Goal: Task Accomplishment & Management: Complete application form

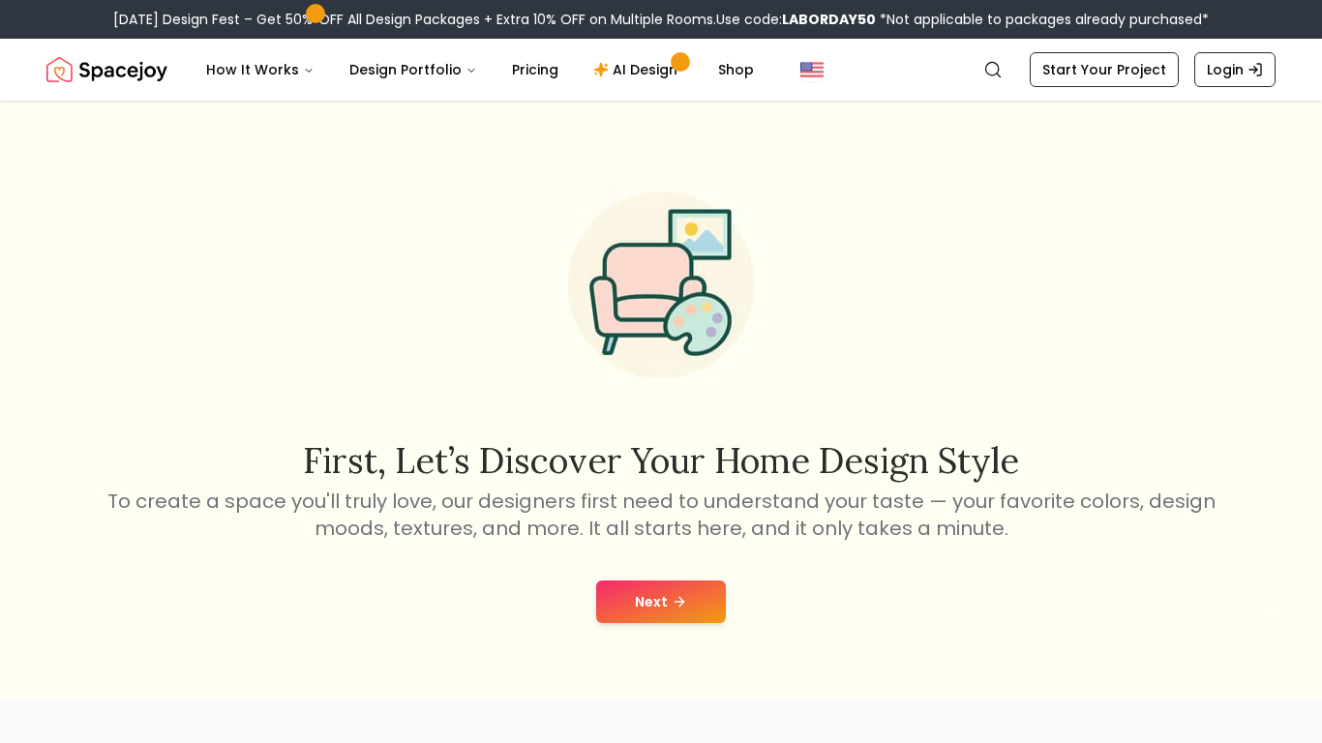
click at [660, 596] on button "Next" at bounding box center [661, 602] width 130 height 43
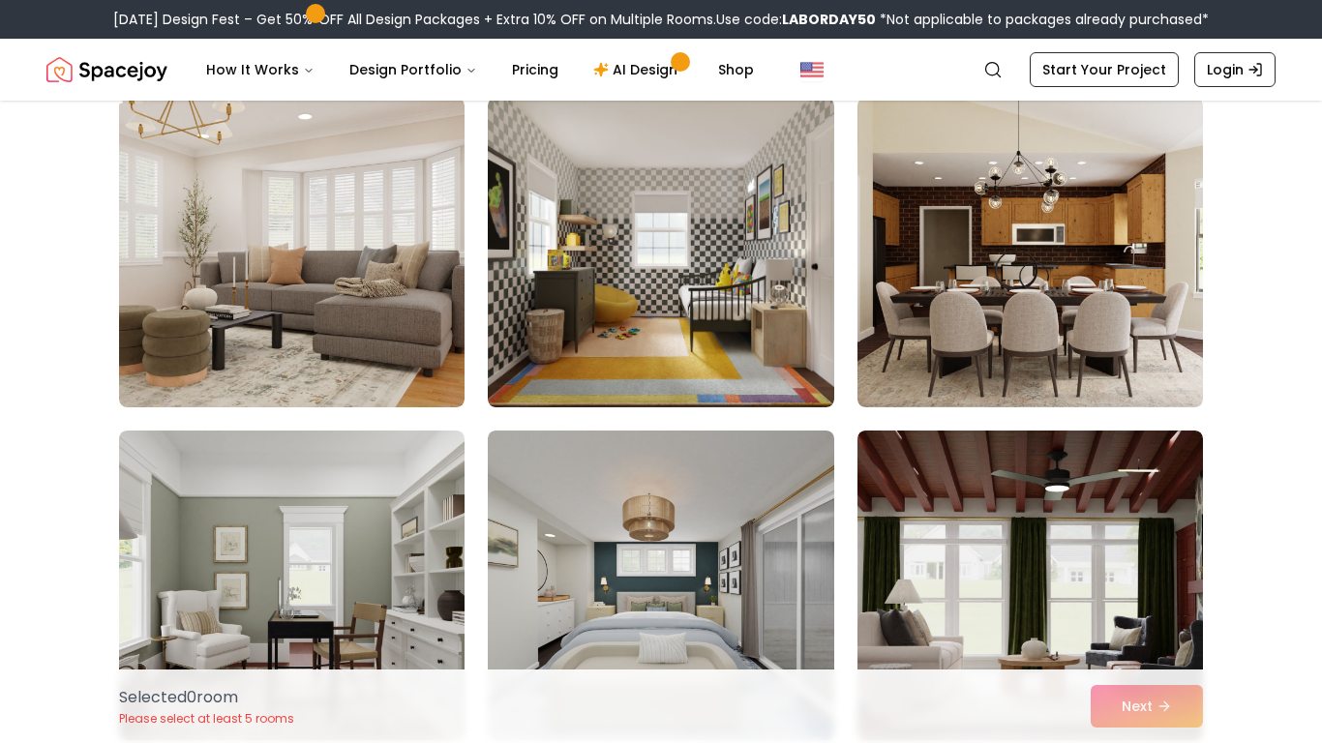
scroll to position [7493, 0]
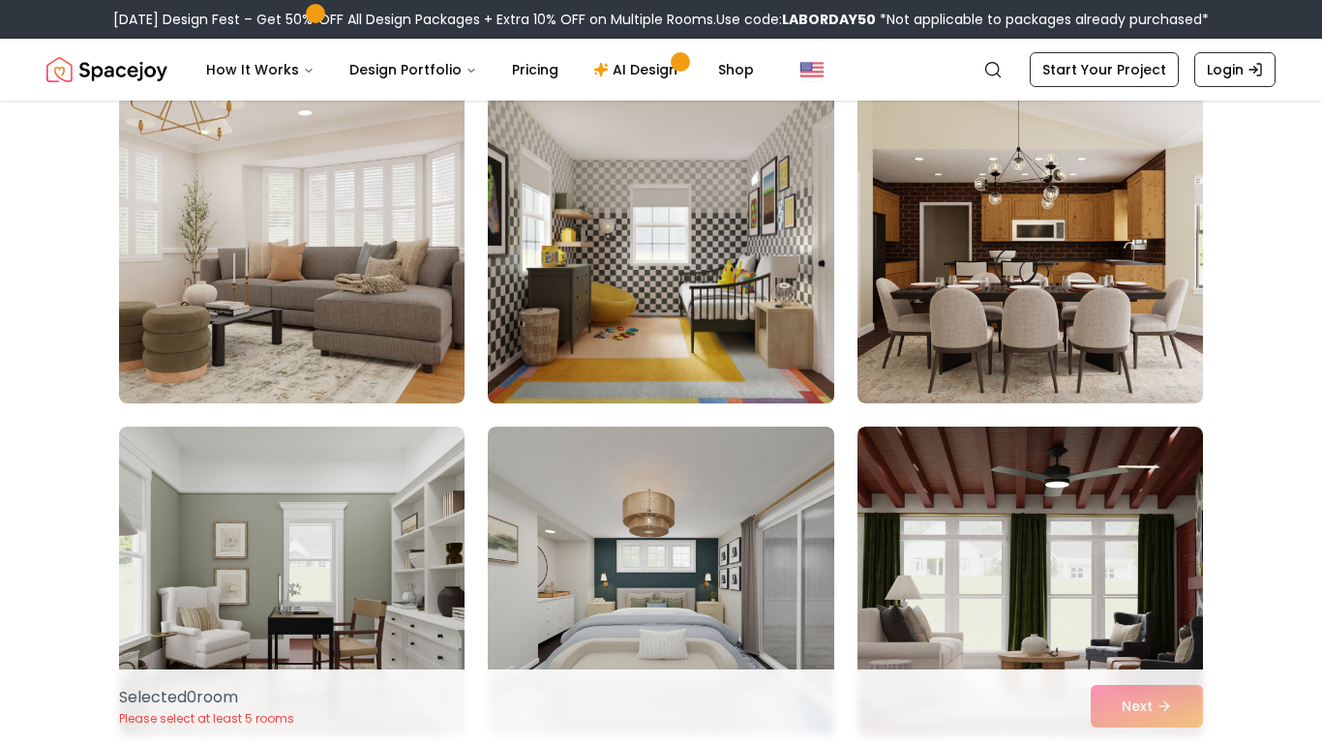
click at [665, 240] on img at bounding box center [660, 248] width 363 height 325
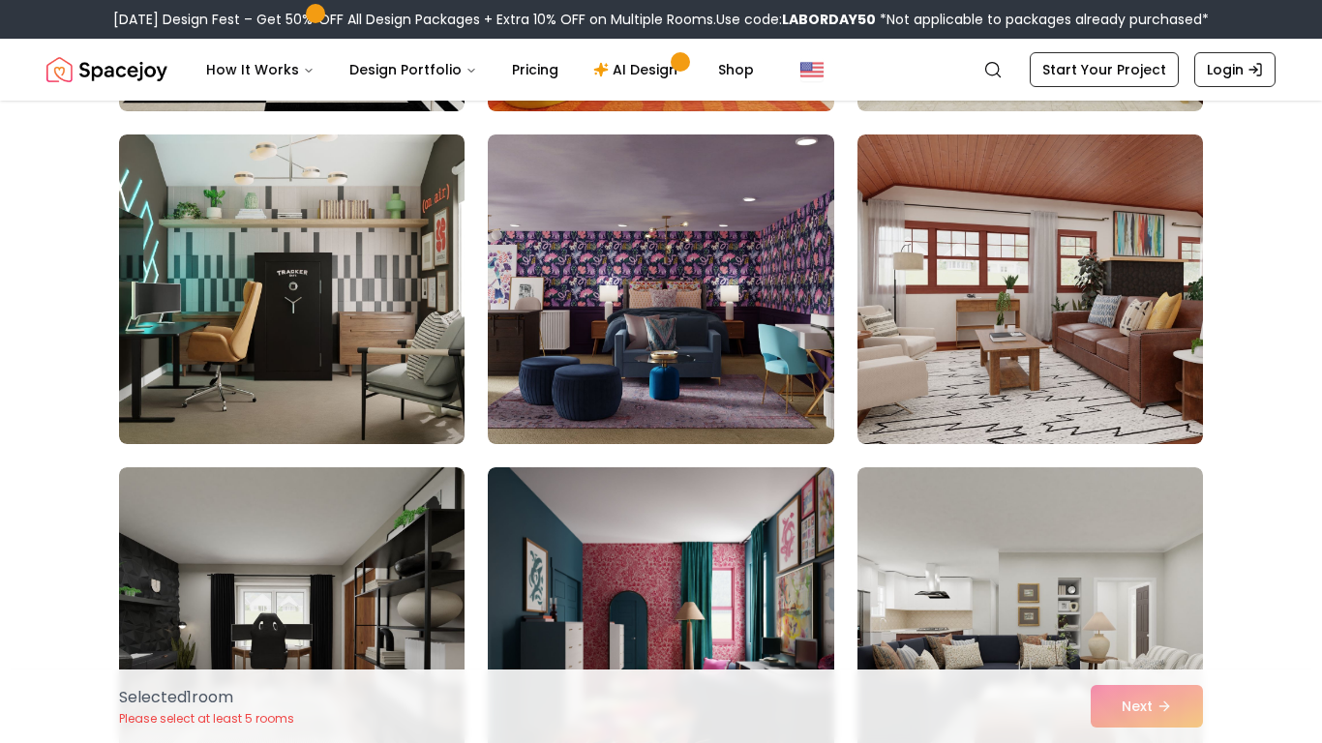
scroll to position [793, 0]
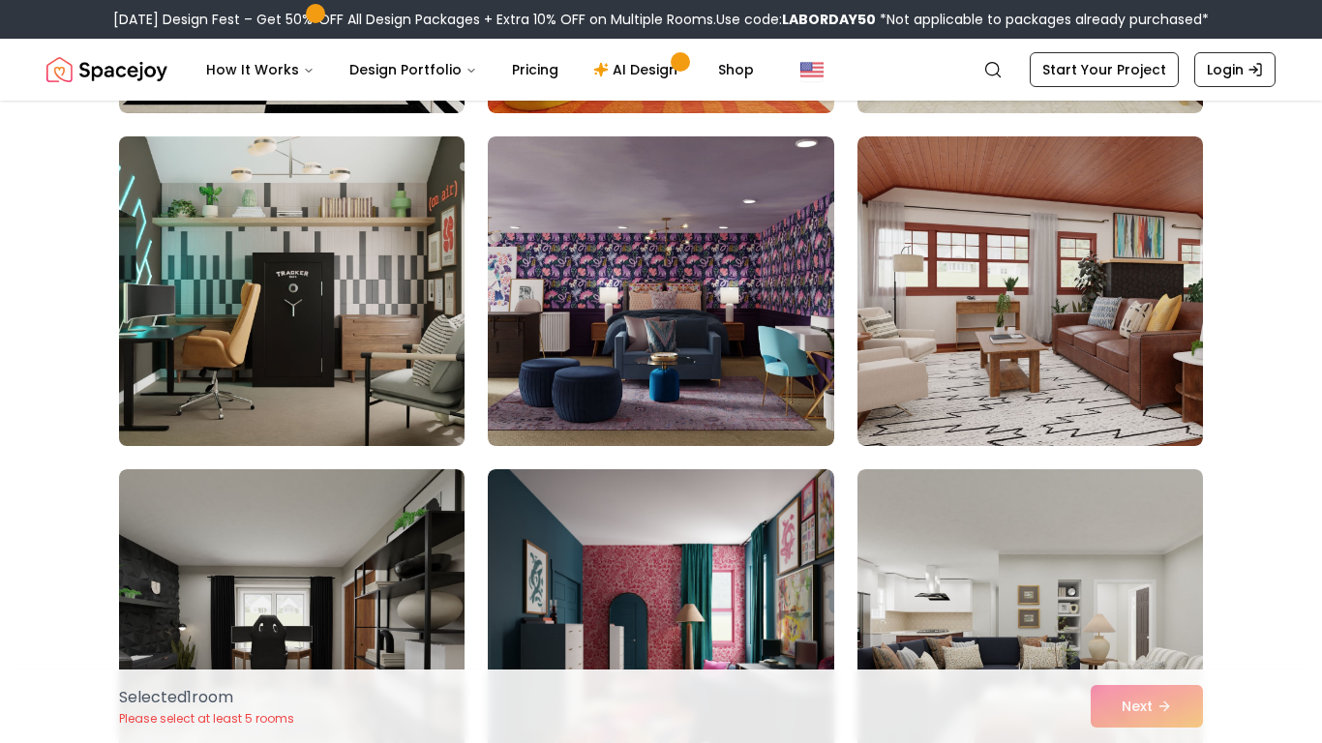
click at [362, 382] on img at bounding box center [291, 291] width 363 height 325
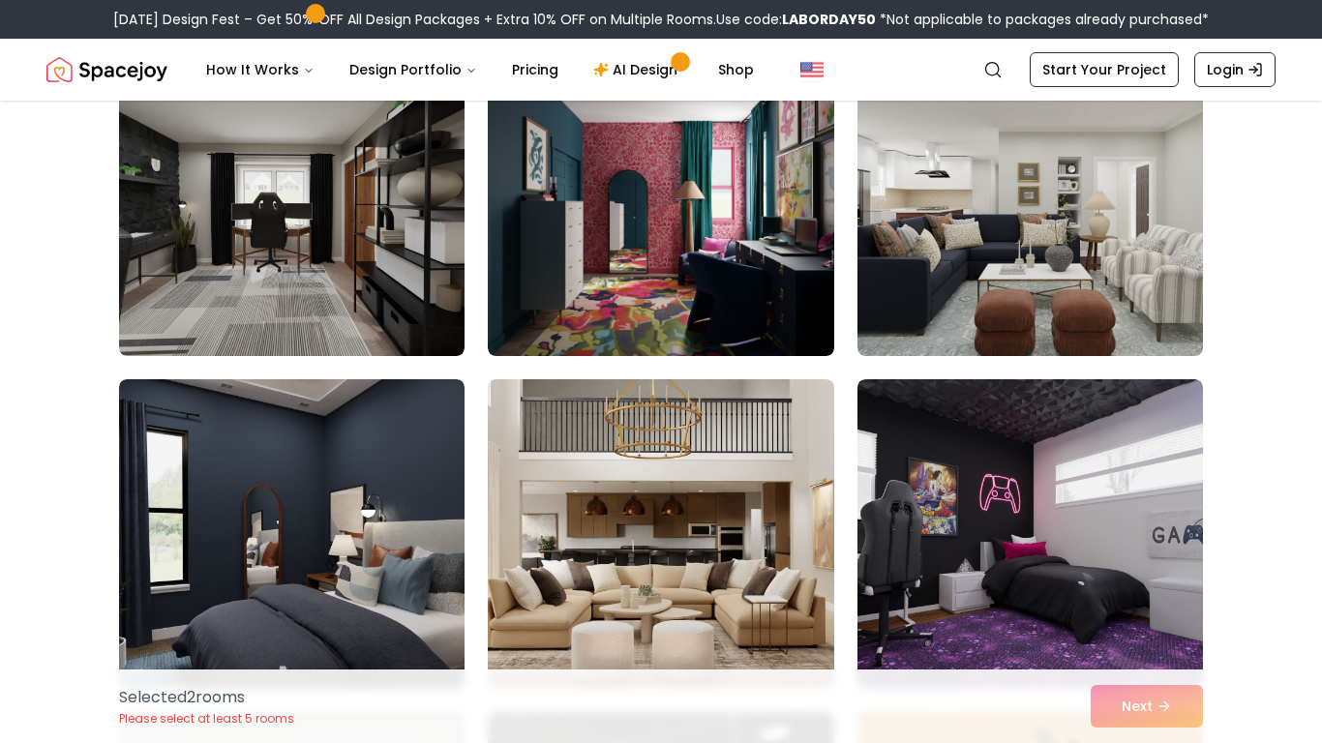
scroll to position [1213, 0]
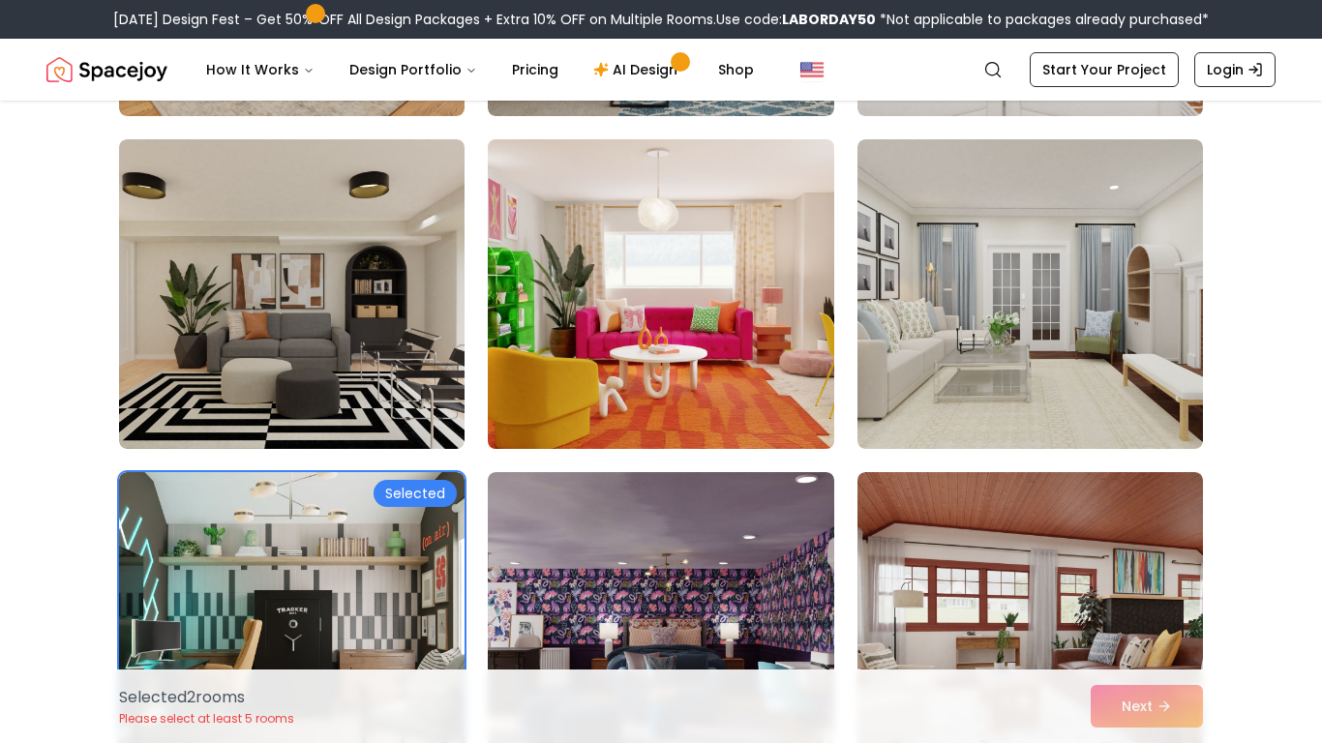
click at [624, 301] on img at bounding box center [660, 294] width 363 height 325
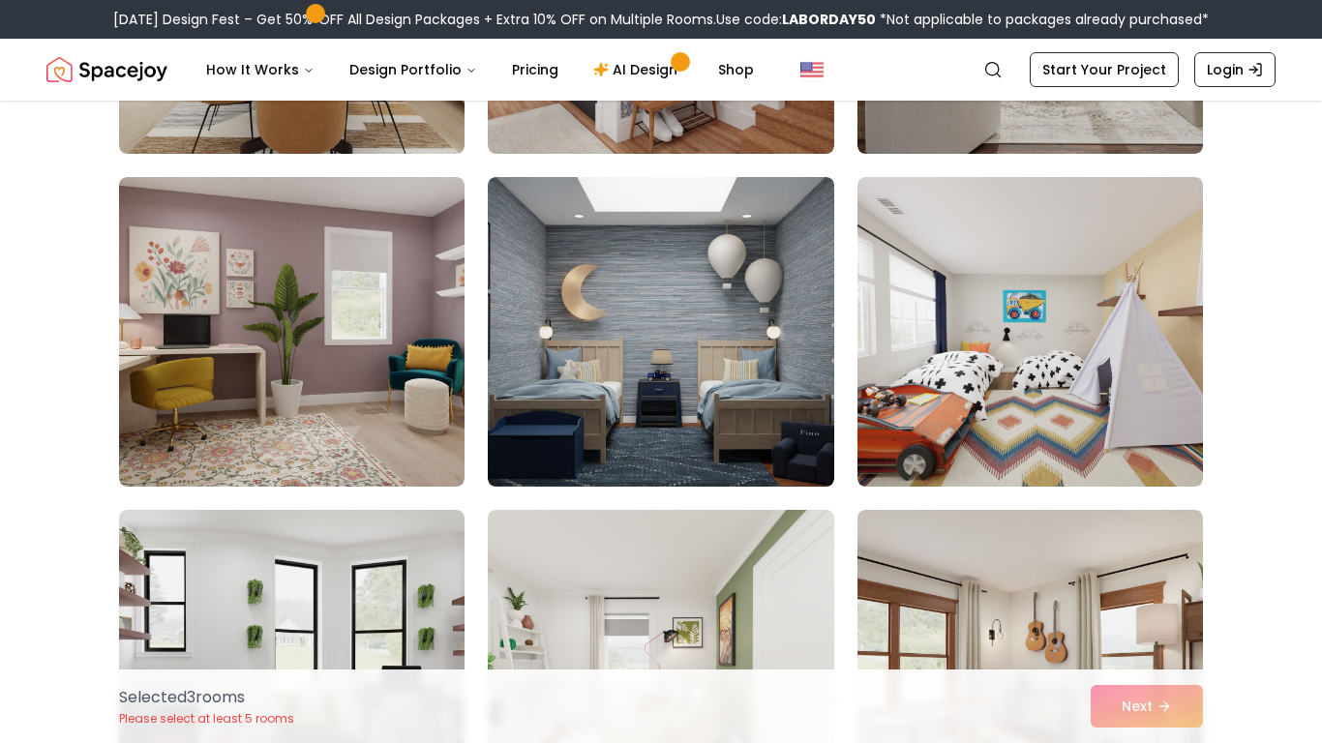
scroll to position [6422, 0]
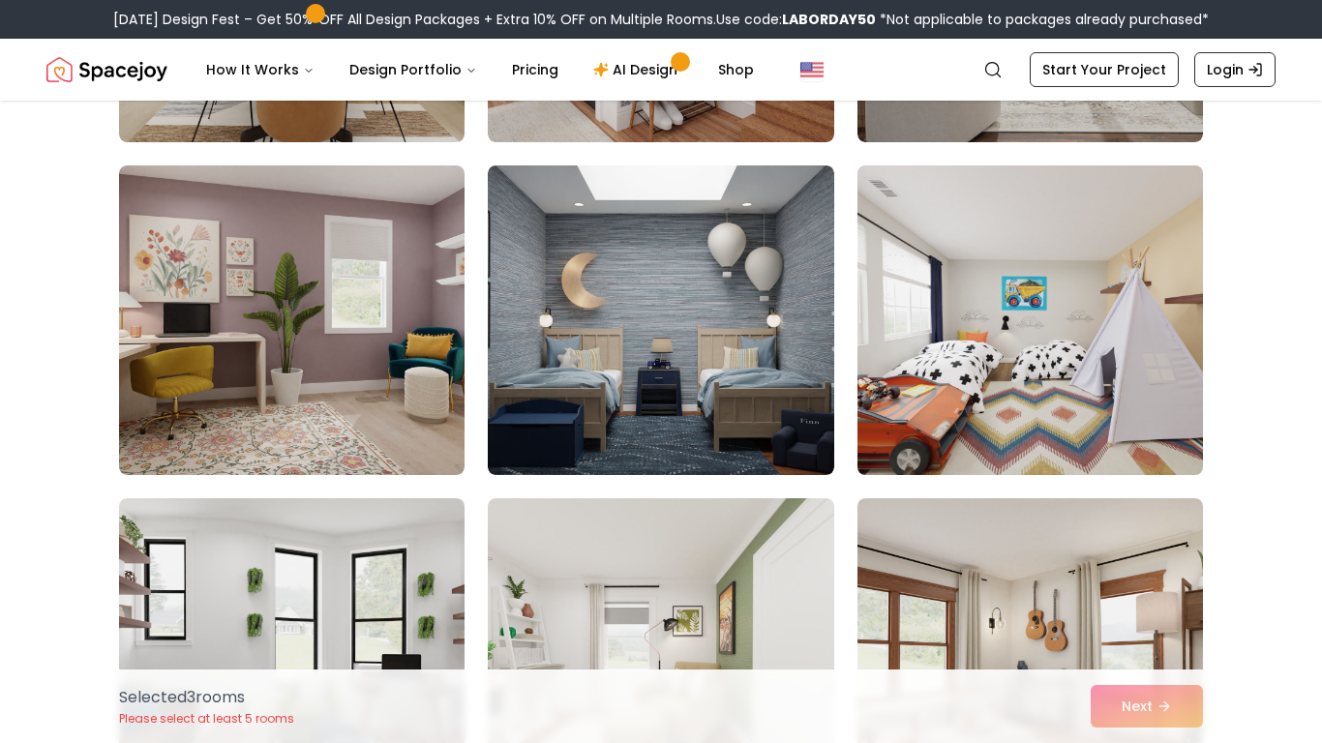
click at [1089, 355] on img at bounding box center [1030, 320] width 363 height 325
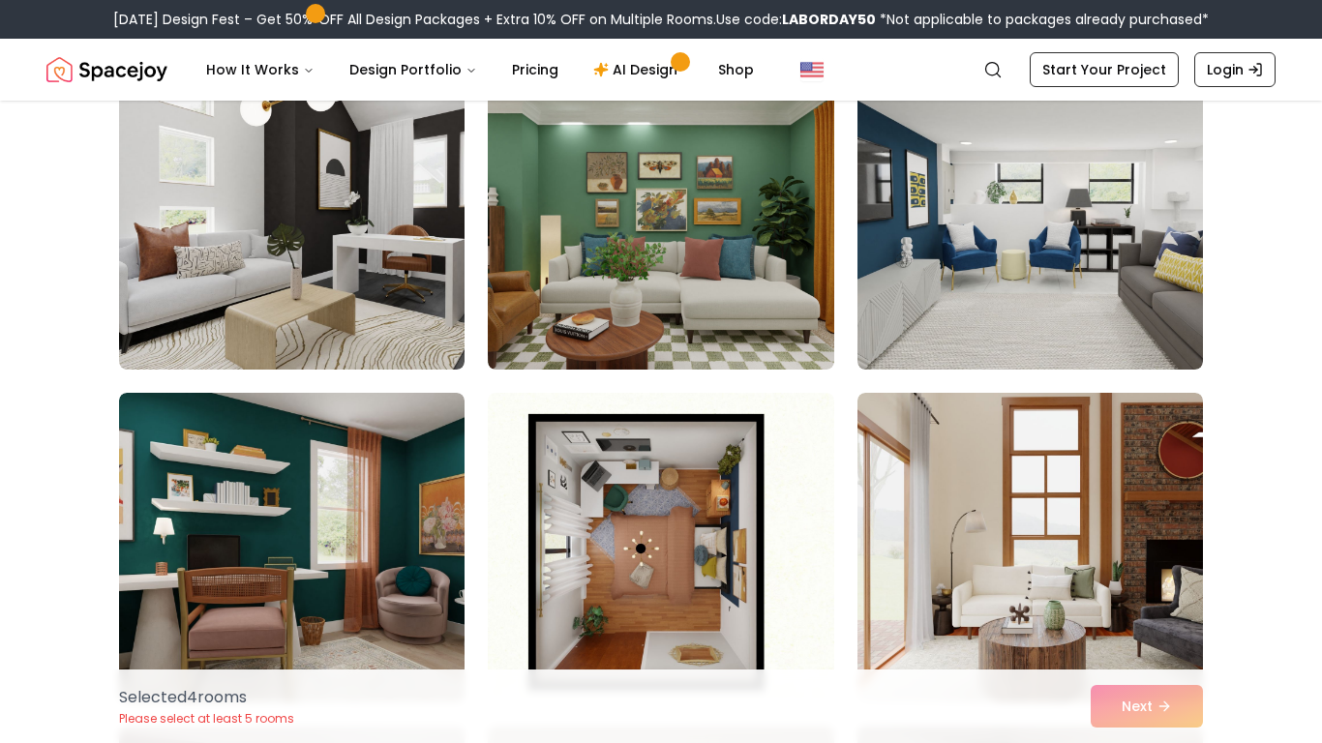
scroll to position [9192, 0]
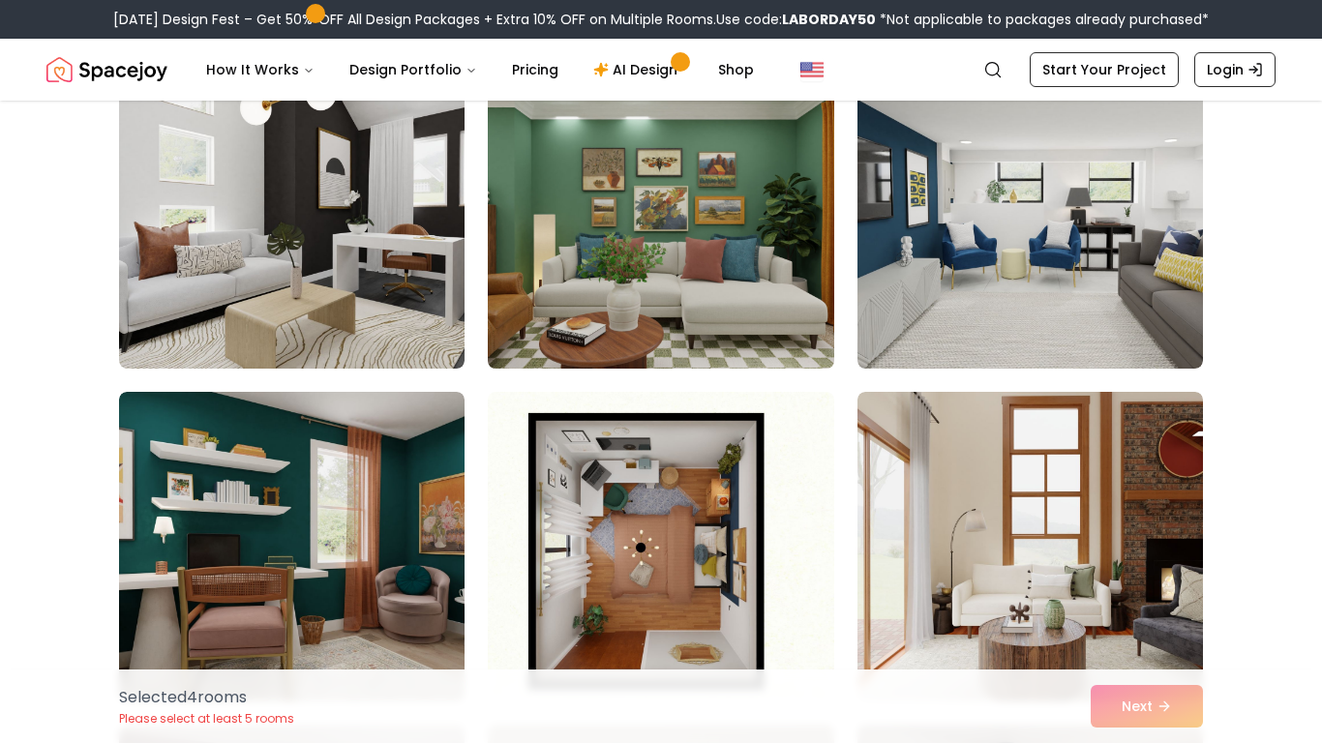
click at [743, 335] on img at bounding box center [660, 213] width 363 height 325
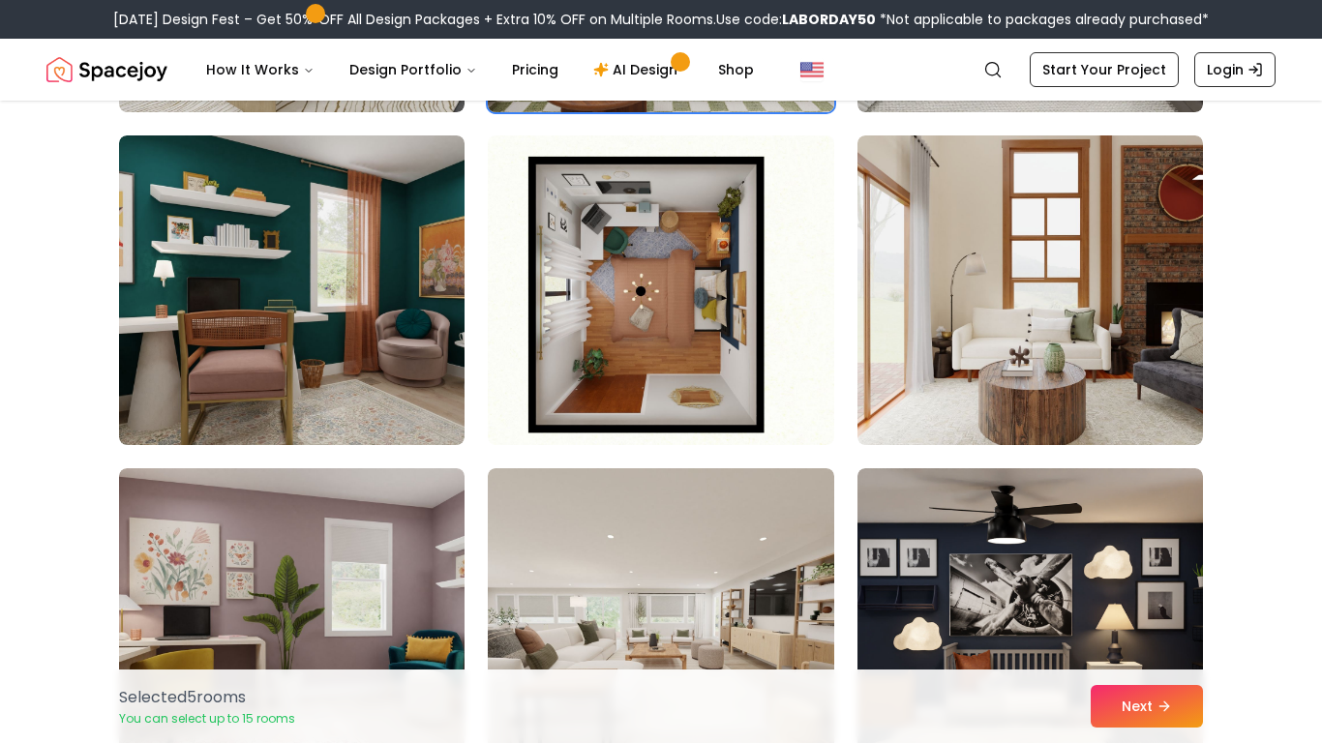
scroll to position [9452, 0]
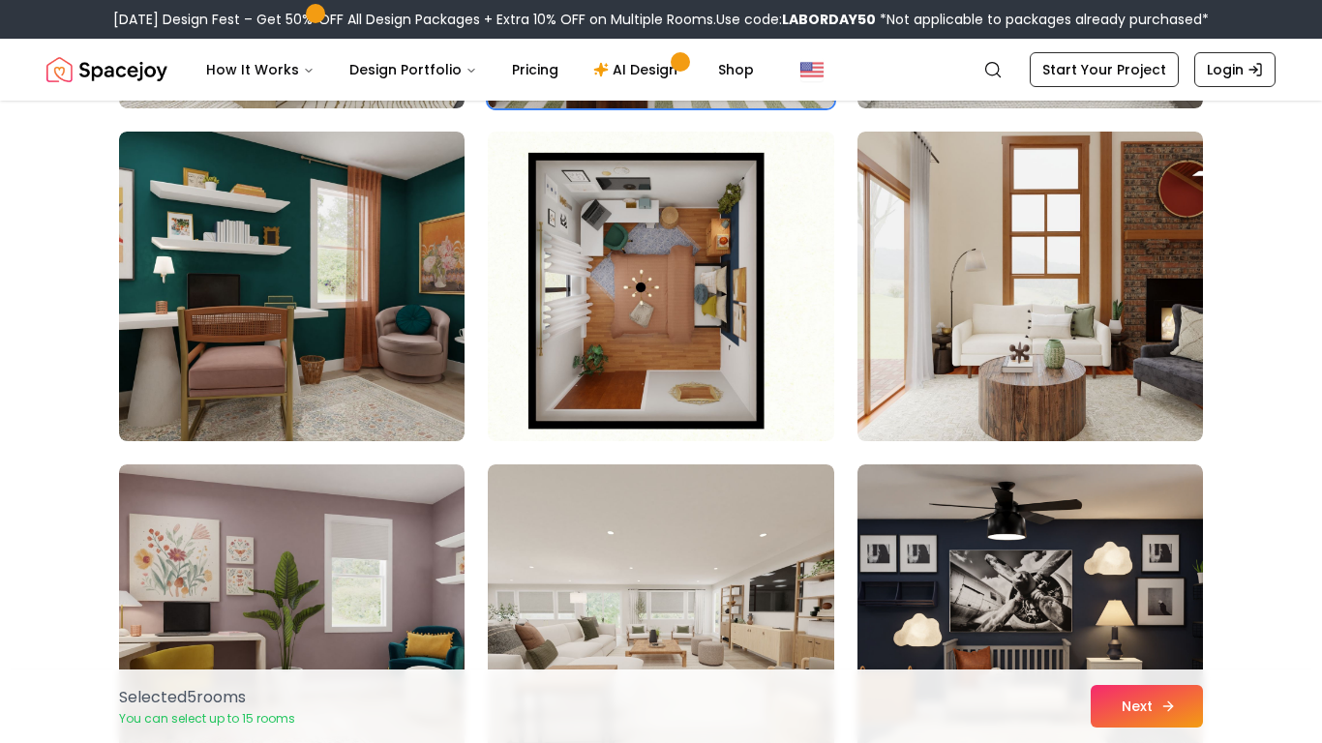
click at [1152, 722] on button "Next" at bounding box center [1147, 706] width 112 height 43
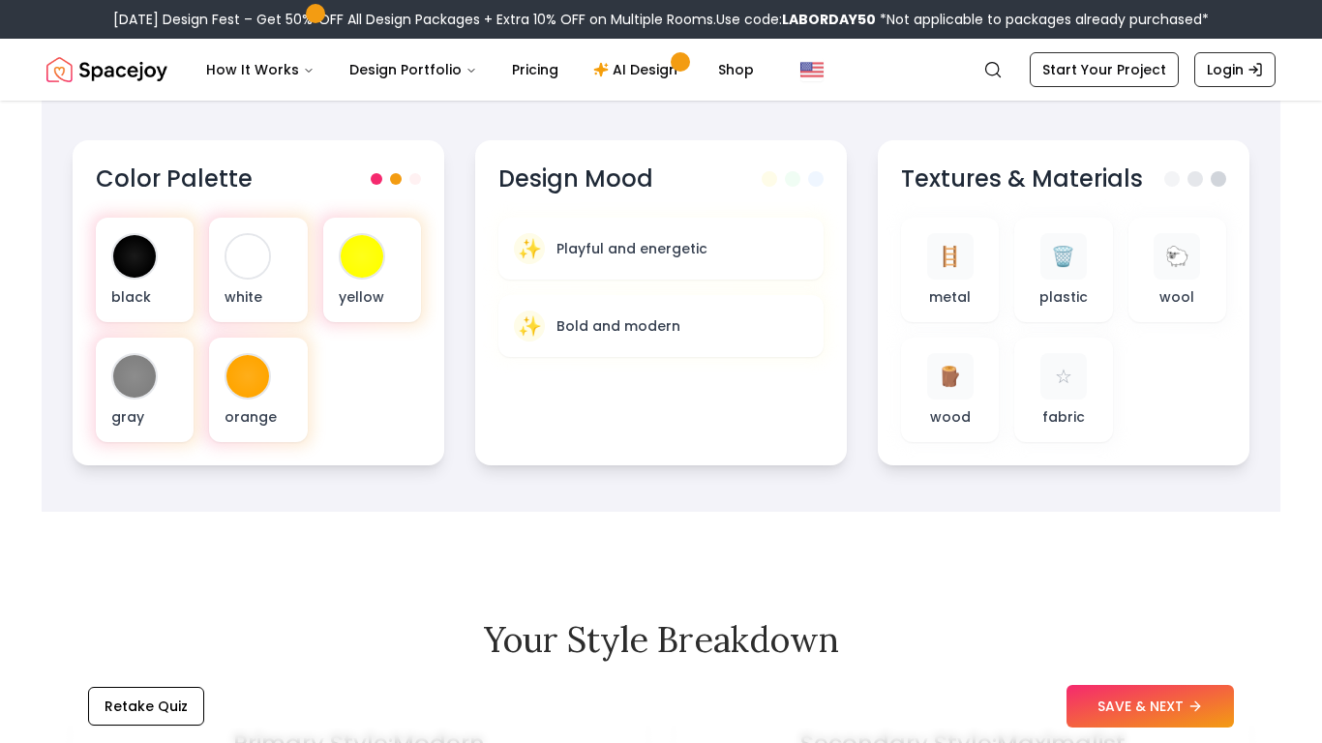
scroll to position [674, 0]
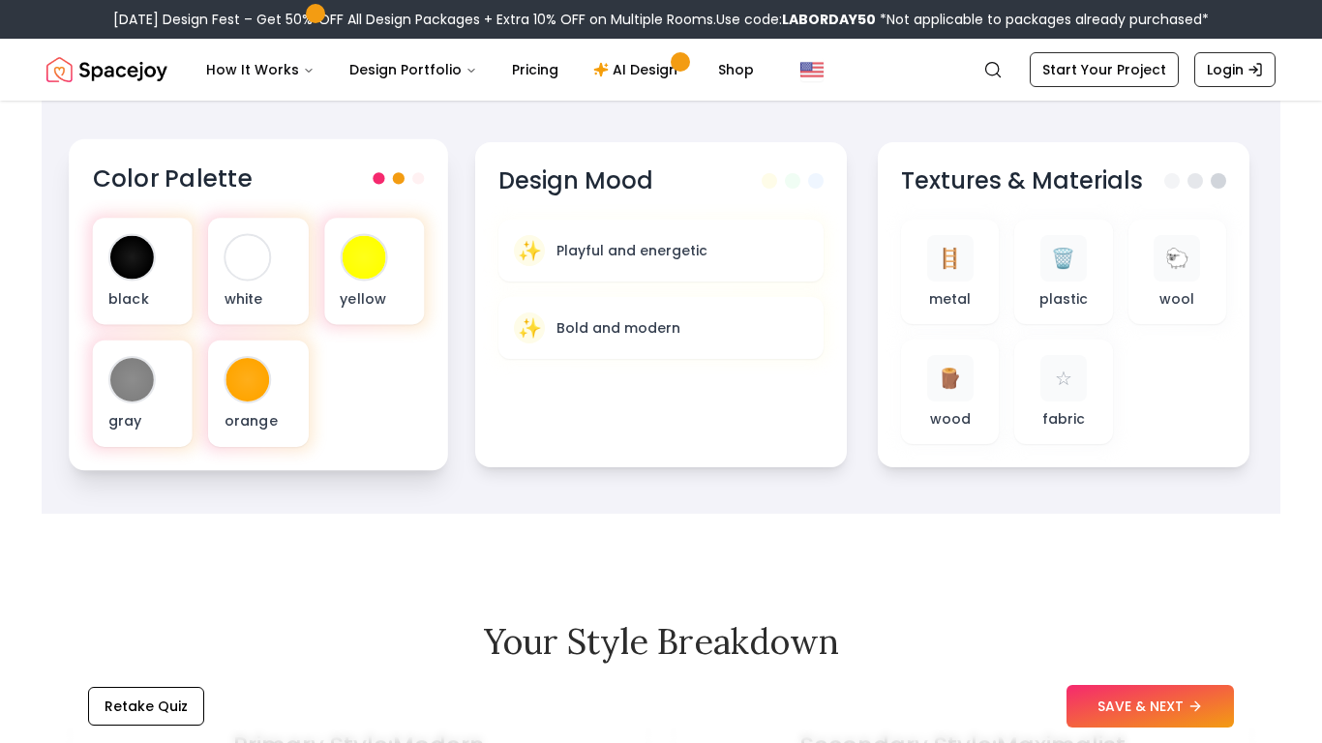
click at [393, 179] on span at bounding box center [399, 178] width 12 height 12
click at [413, 199] on div "Color Palette black white yellow gray orange" at bounding box center [258, 305] width 379 height 332
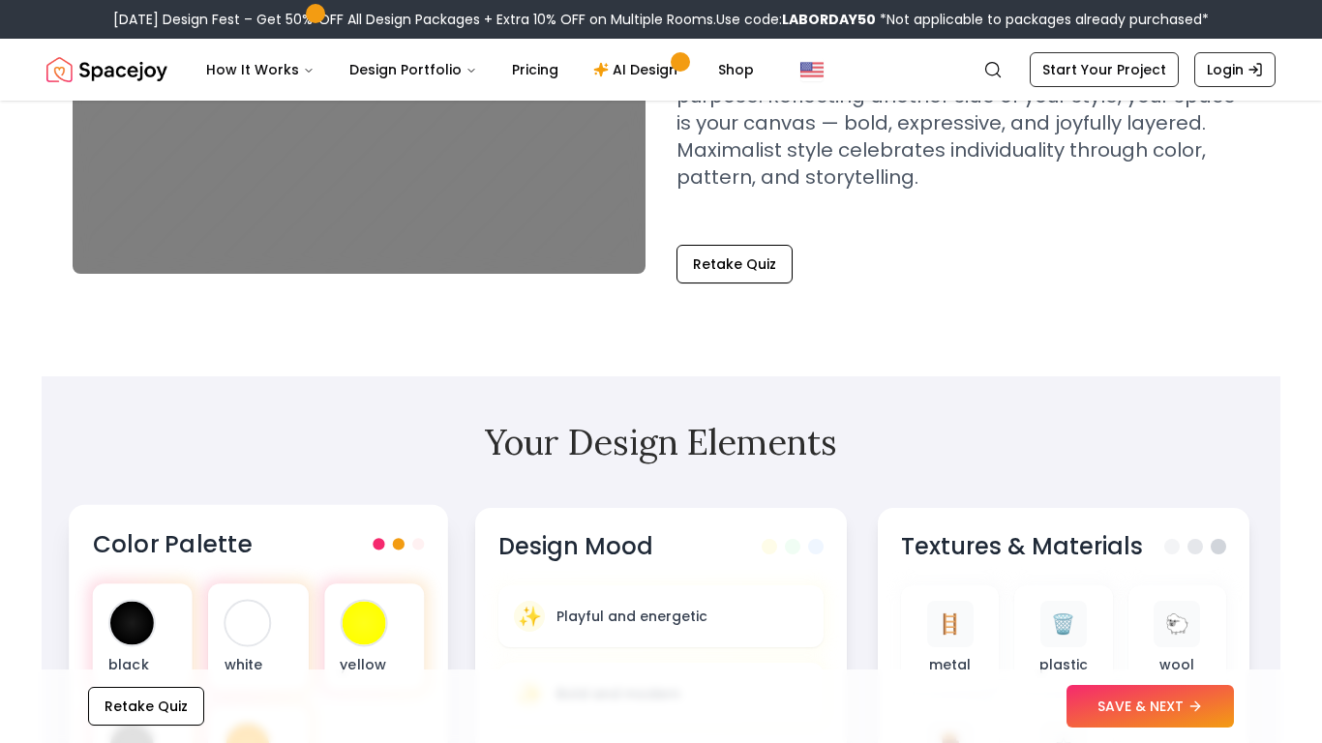
scroll to position [0, 0]
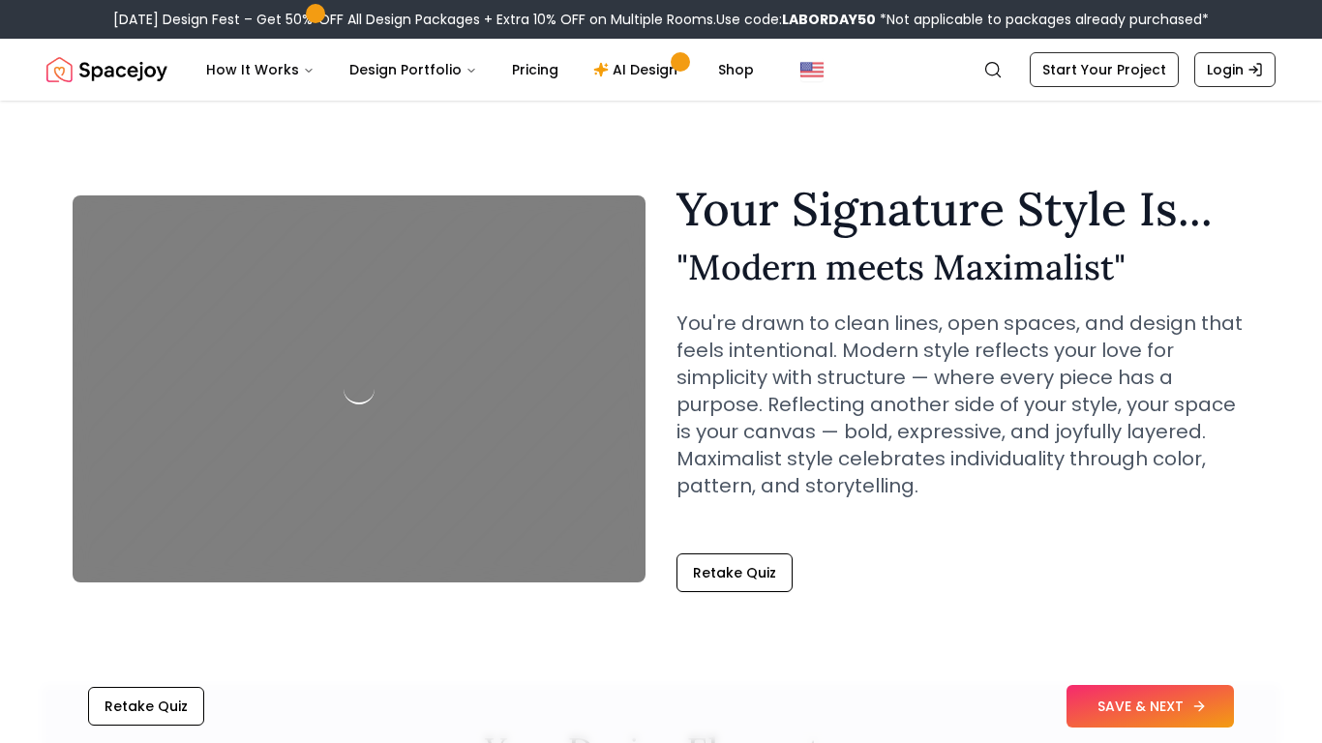
click at [1189, 723] on button "SAVE & NEXT" at bounding box center [1149, 706] width 167 height 43
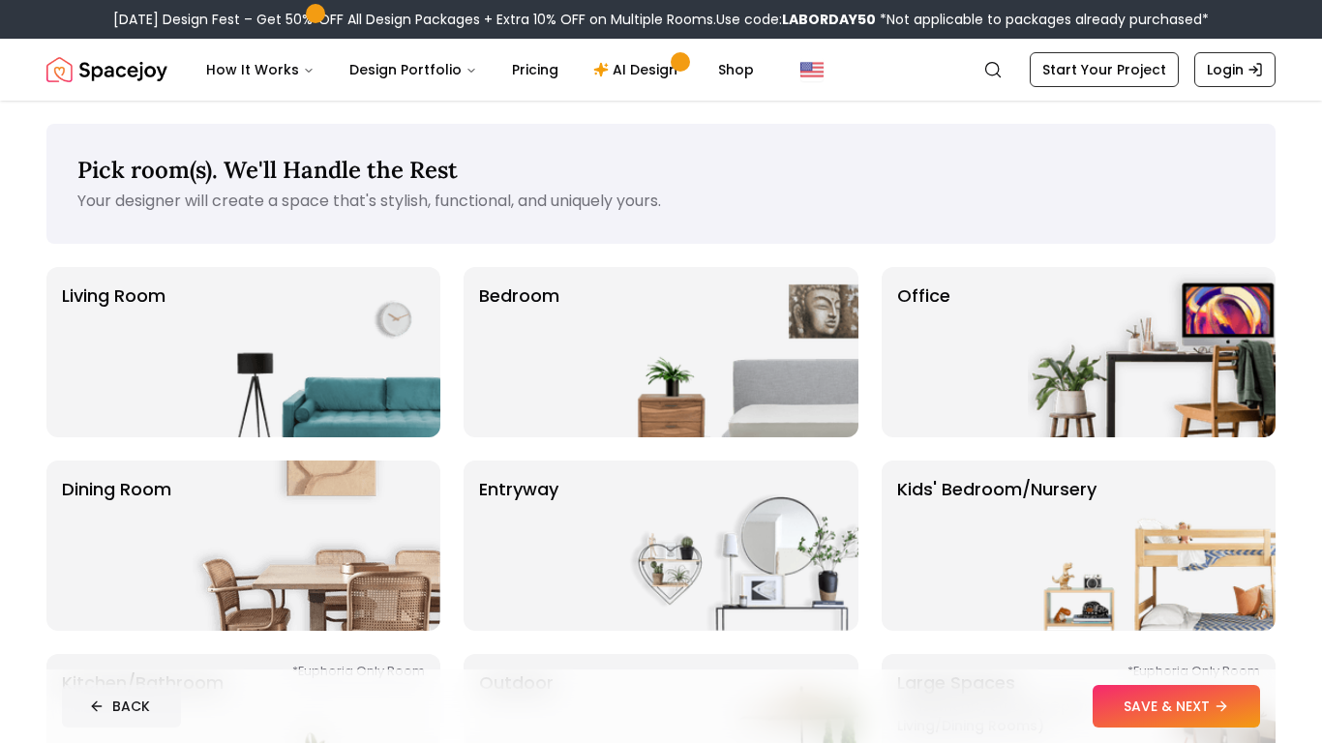
click at [107, 717] on button "BACK" at bounding box center [121, 706] width 119 height 43
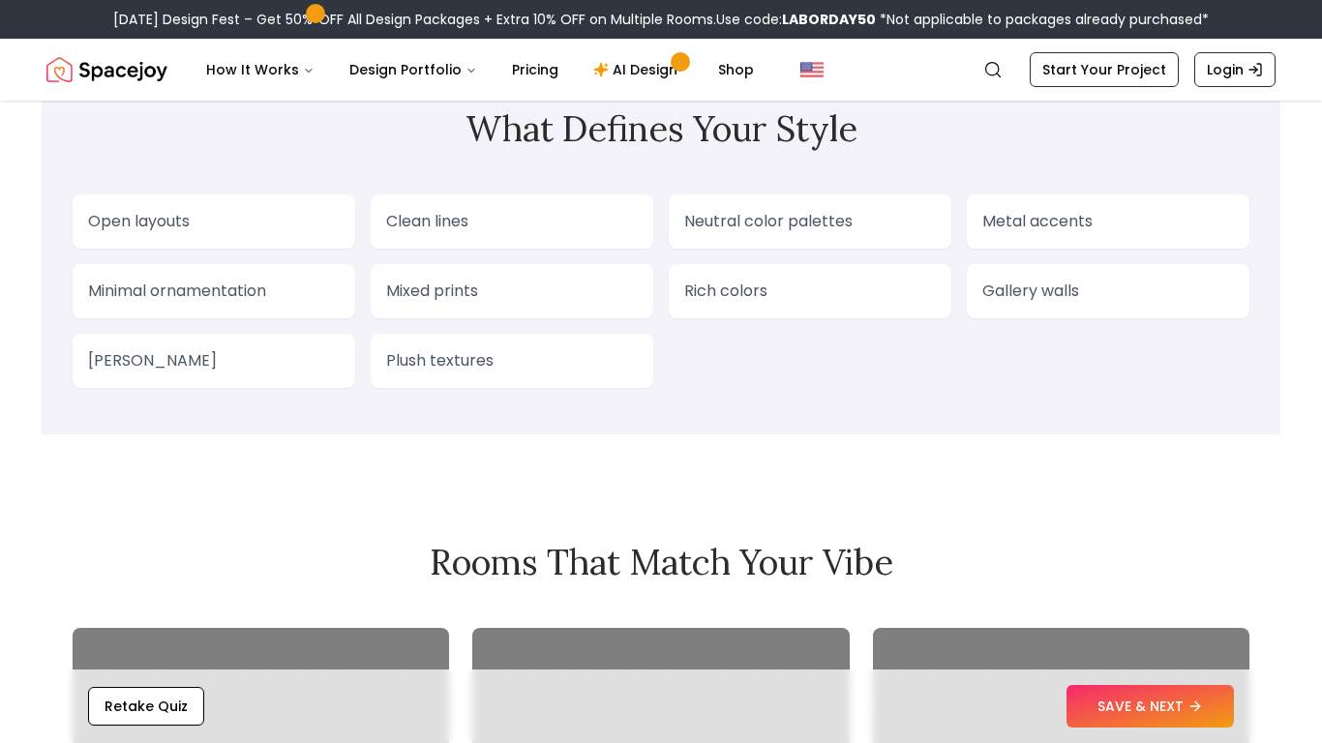
scroll to position [1655, 0]
